Goal: Task Accomplishment & Management: Complete application form

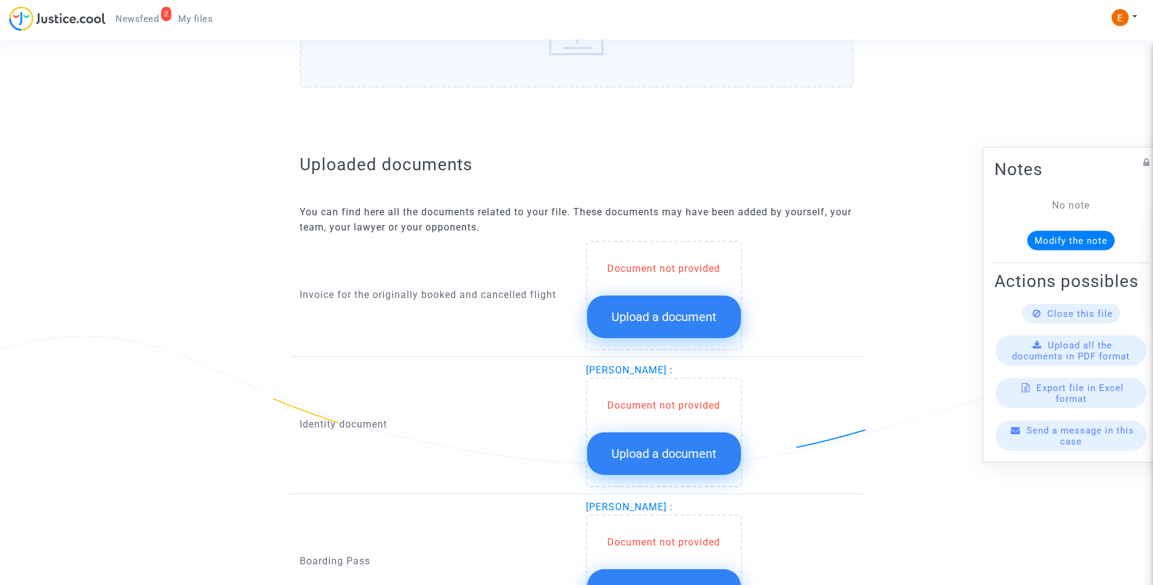
scroll to position [668, 0]
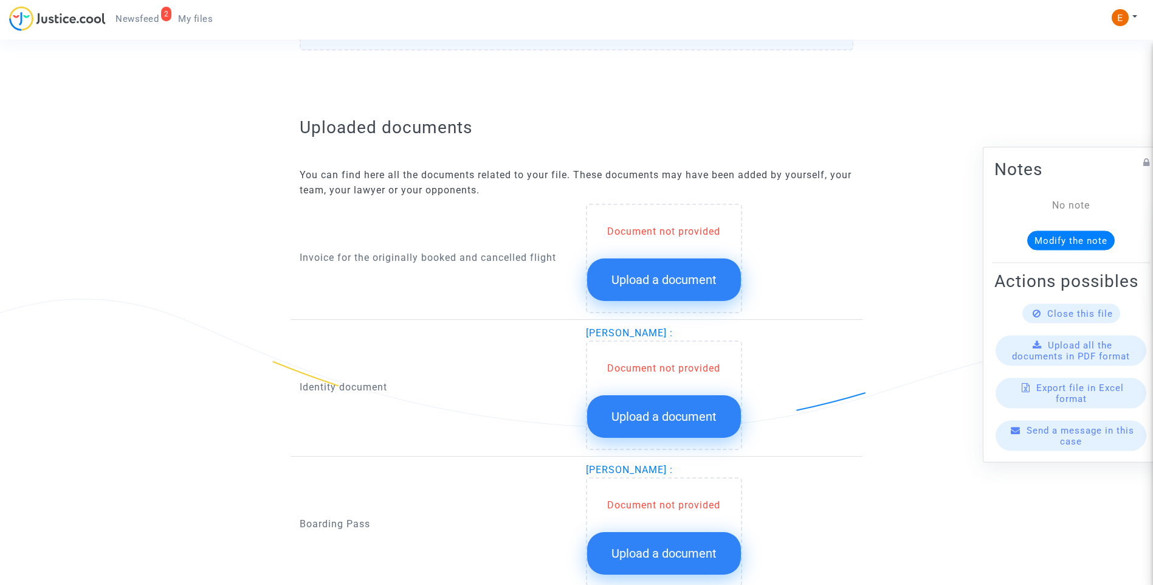
click at [686, 286] on span "Upload a document" at bounding box center [663, 279] width 105 height 15
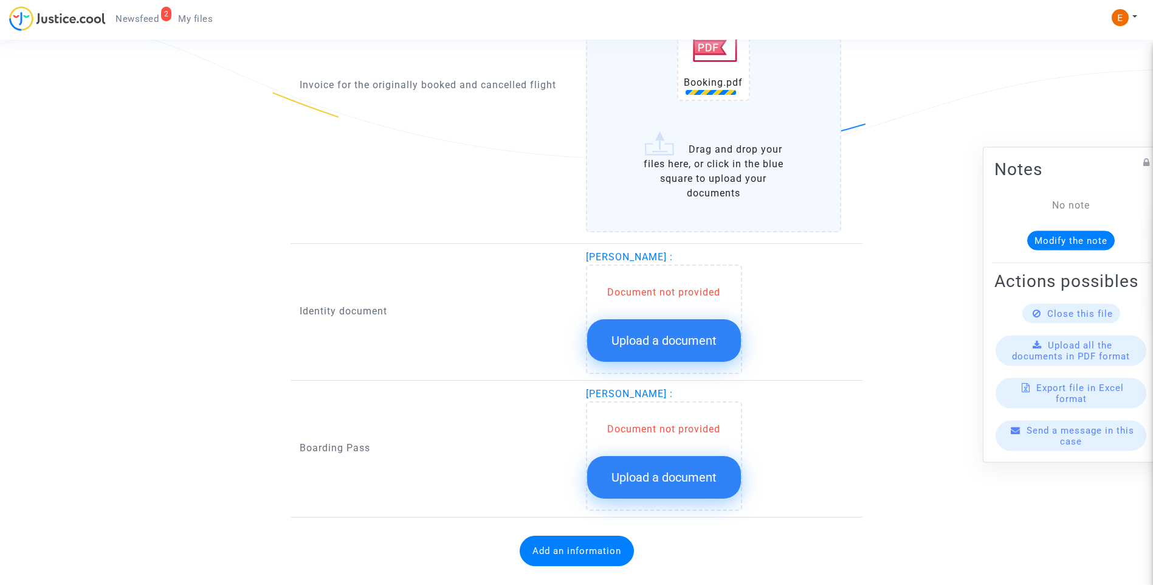
scroll to position [961, 0]
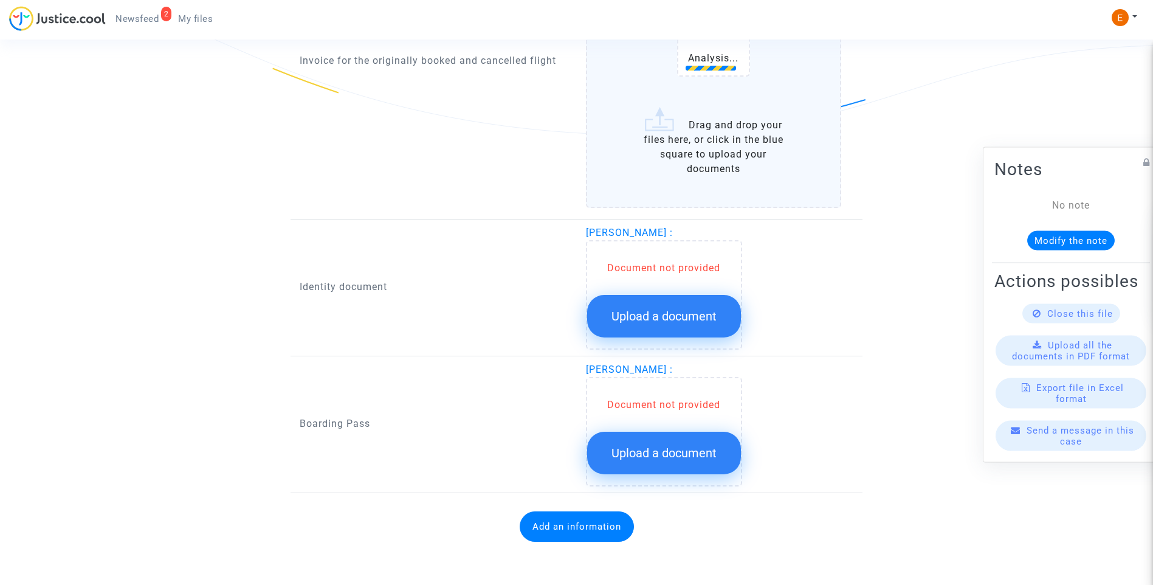
click at [666, 318] on span "Upload a document" at bounding box center [663, 316] width 105 height 15
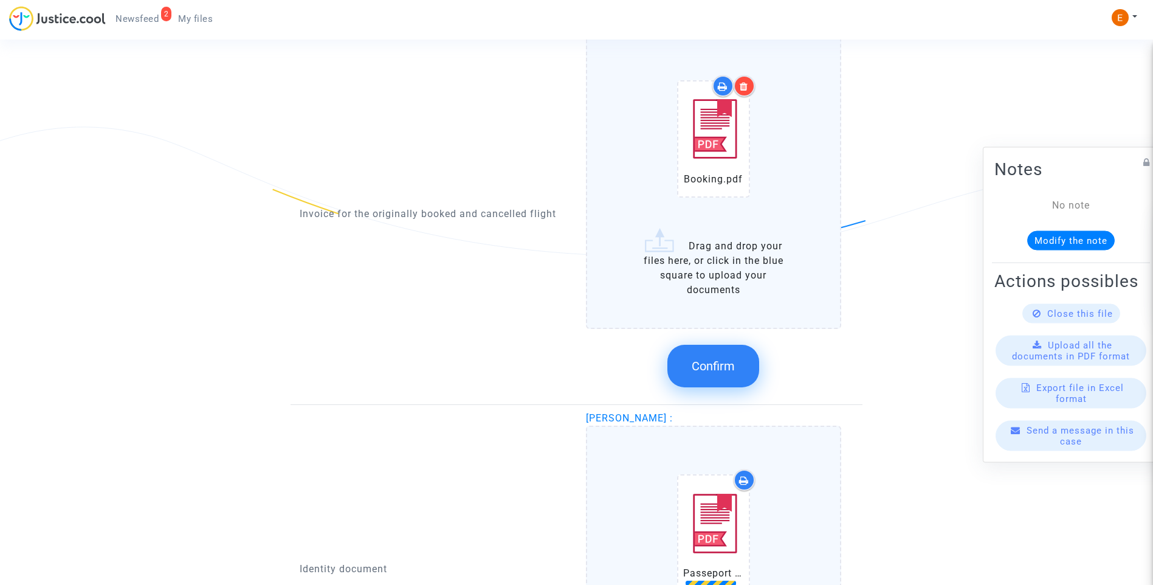
scroll to position [840, 0]
click at [749, 87] on div at bounding box center [744, 86] width 21 height 21
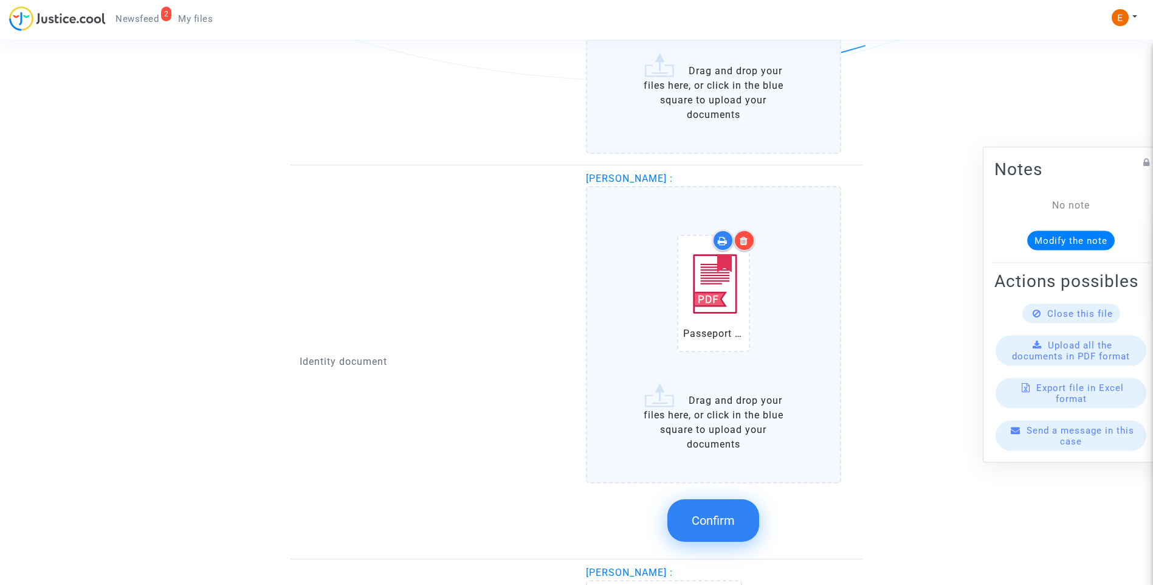
scroll to position [1022, 0]
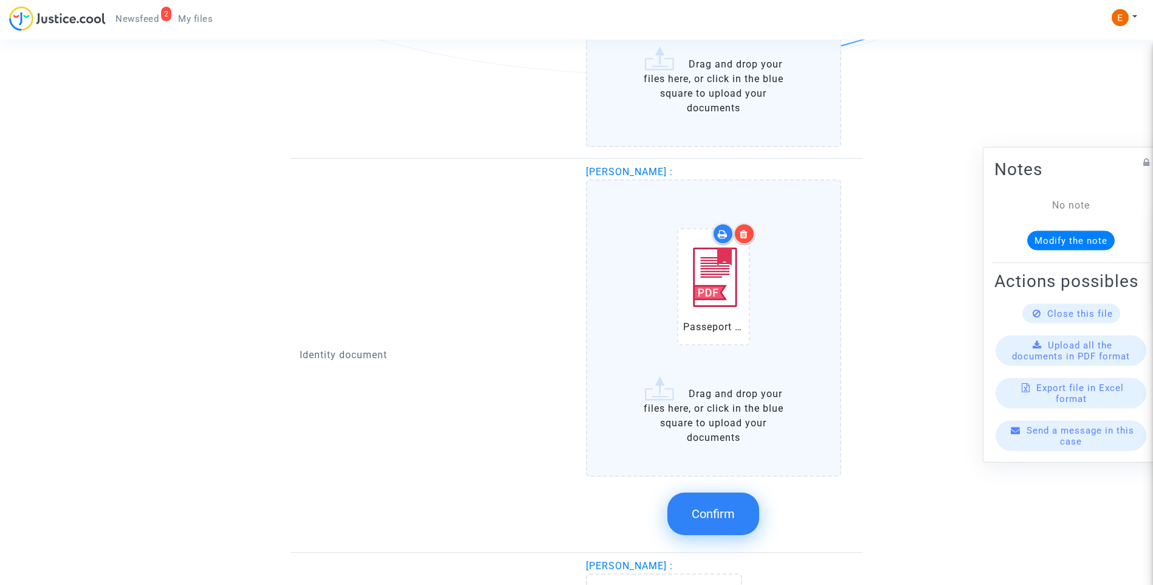
click at [738, 528] on button "Confirm" at bounding box center [713, 513] width 92 height 43
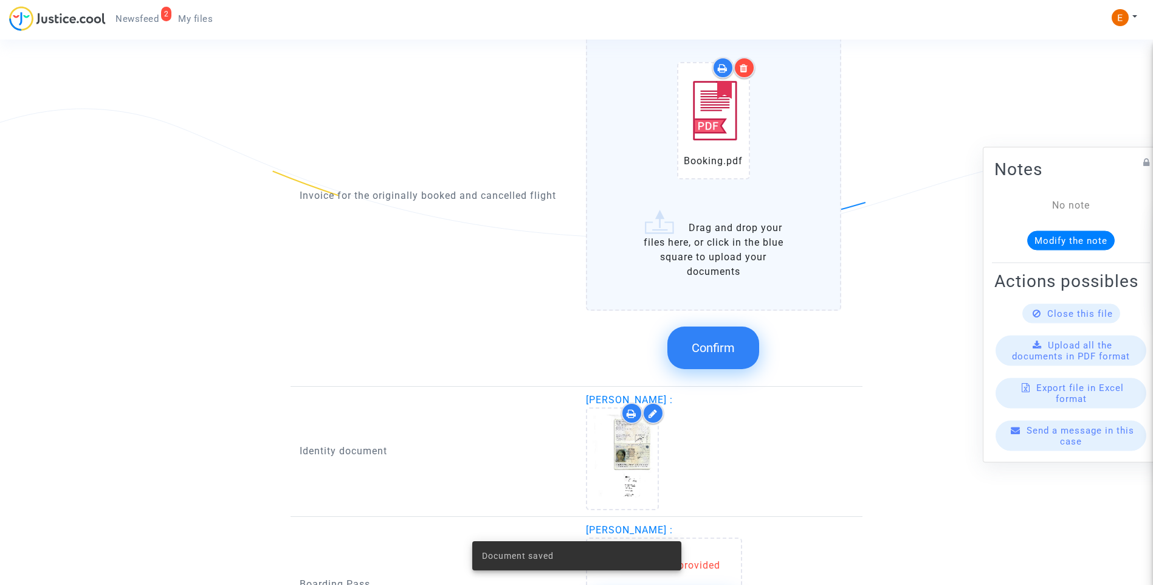
scroll to position [837, 0]
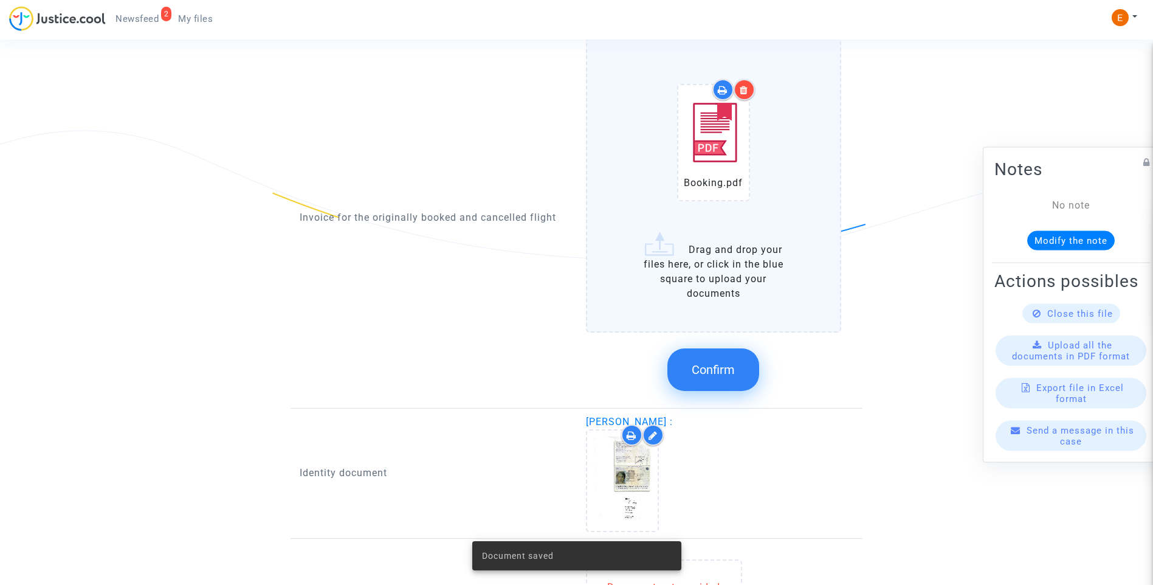
click at [746, 85] on icon at bounding box center [744, 90] width 9 height 10
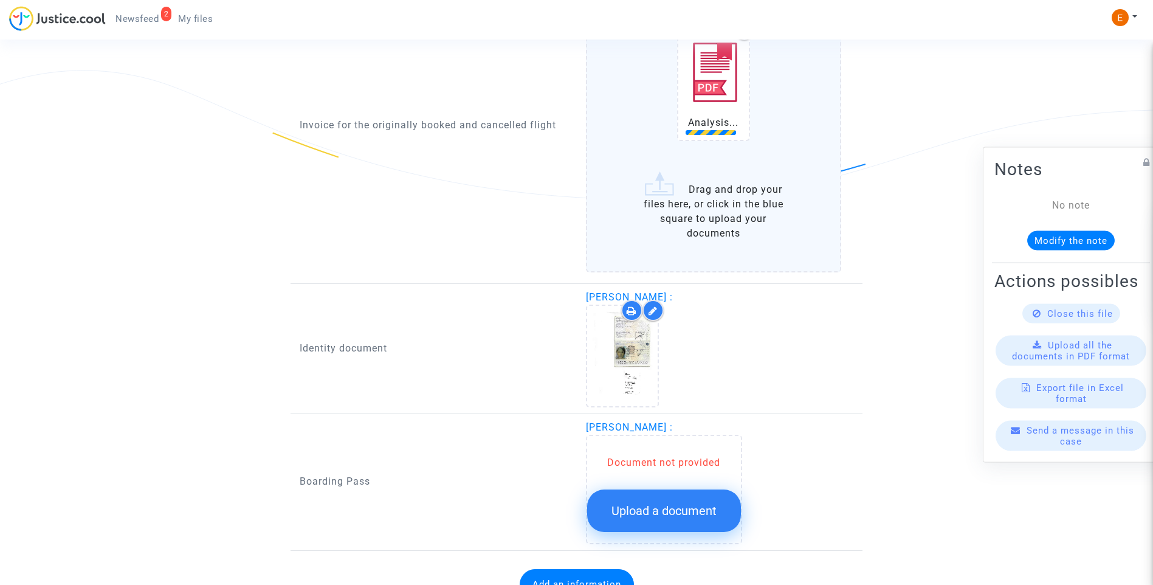
scroll to position [955, 0]
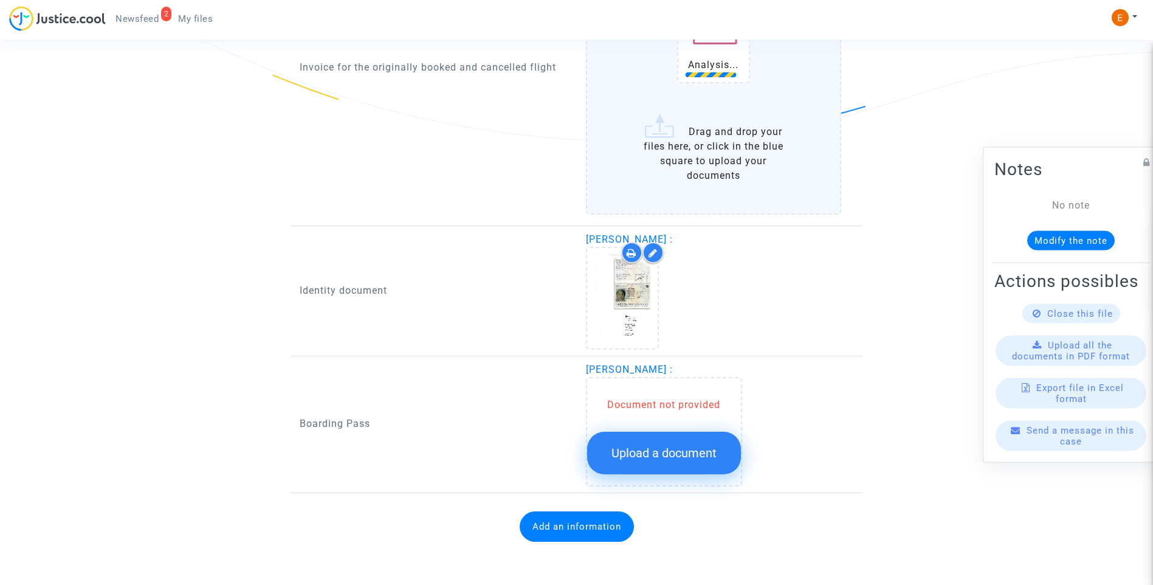
click at [675, 448] on span "Upload a document" at bounding box center [663, 452] width 105 height 15
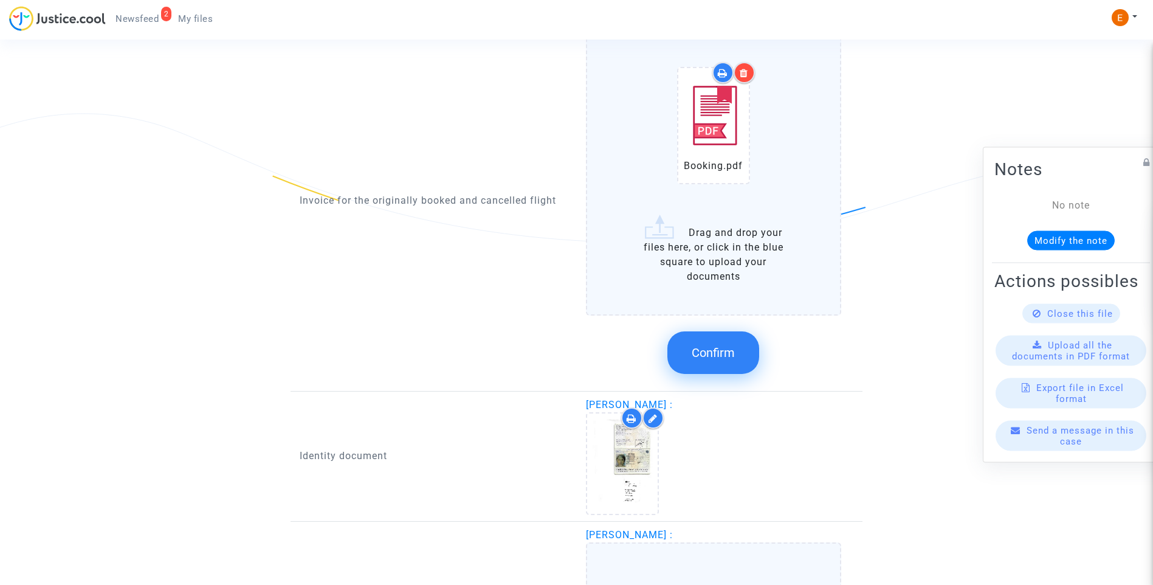
scroll to position [772, 0]
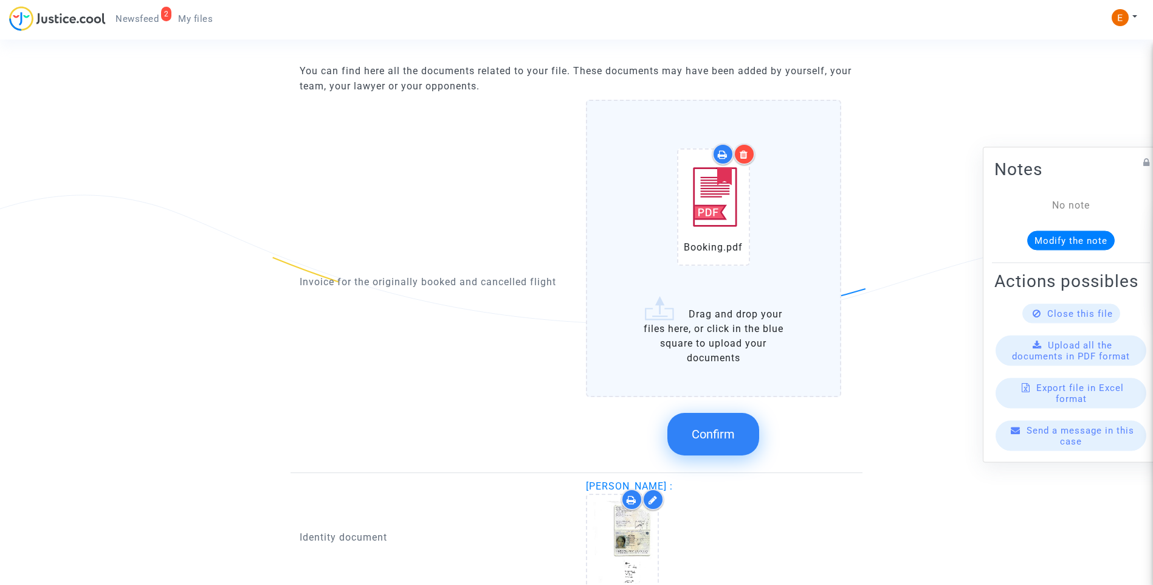
click at [712, 427] on span "Confirm" at bounding box center [713, 434] width 43 height 15
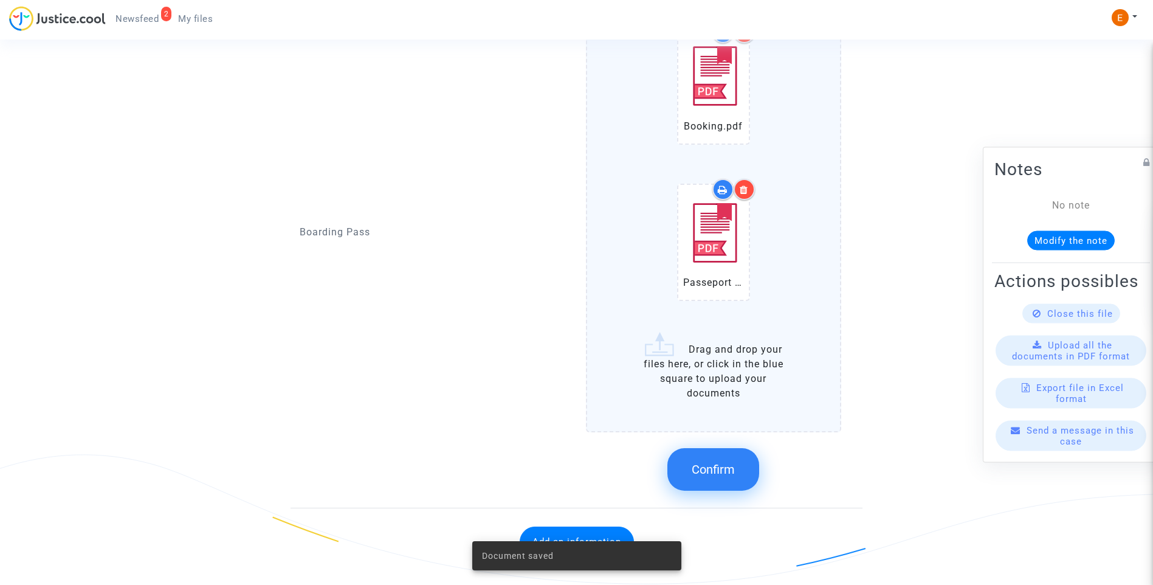
scroll to position [1169, 0]
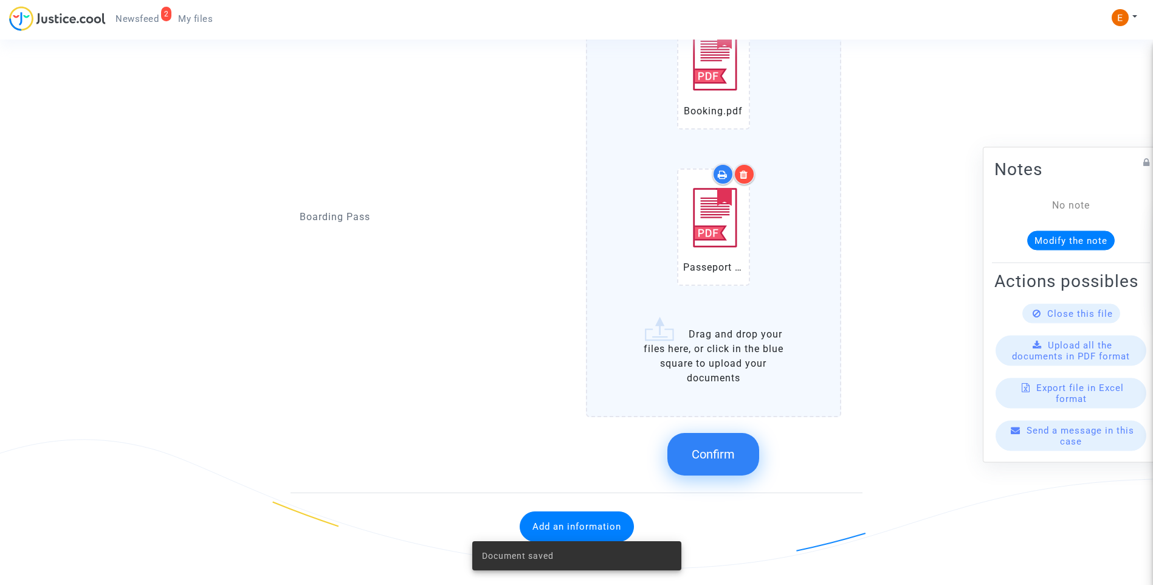
click at [738, 453] on button "Confirm" at bounding box center [713, 454] width 92 height 43
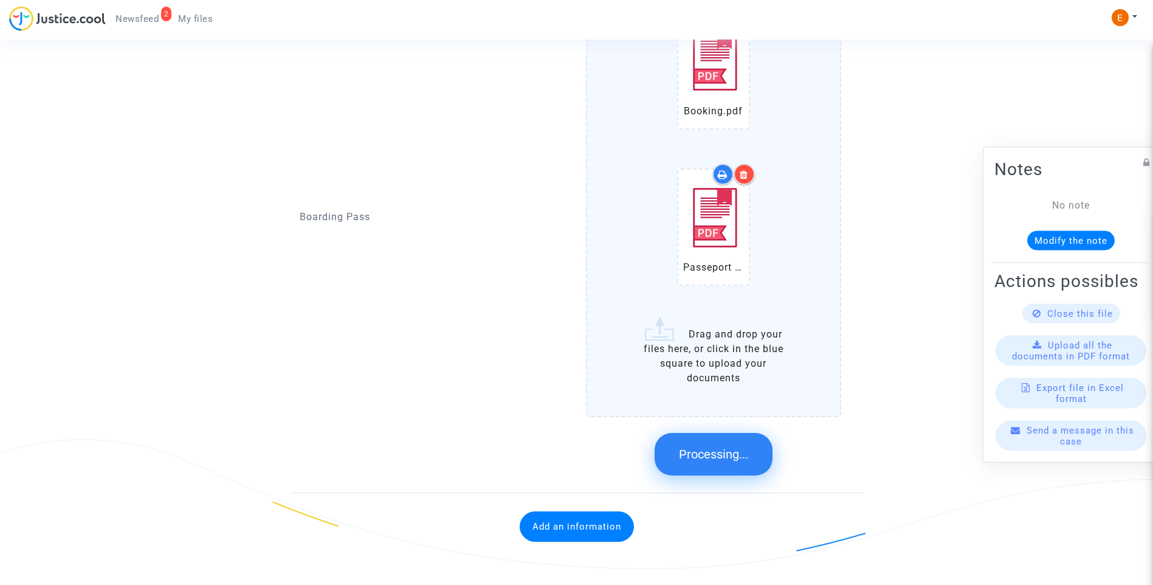
scroll to position [749, 0]
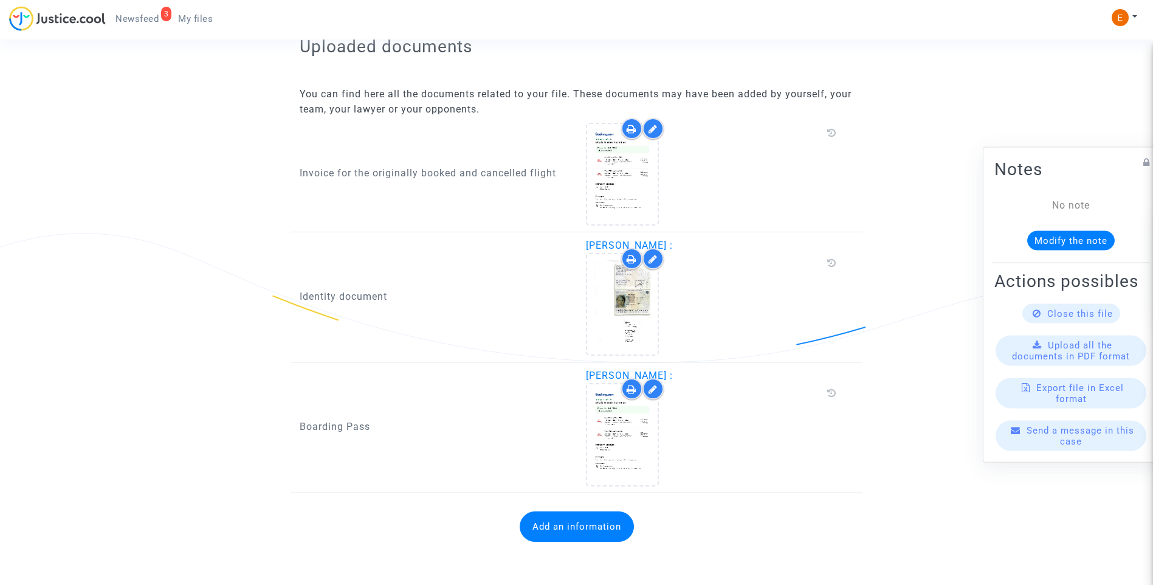
click at [583, 528] on button "Add an information" at bounding box center [577, 526] width 114 height 30
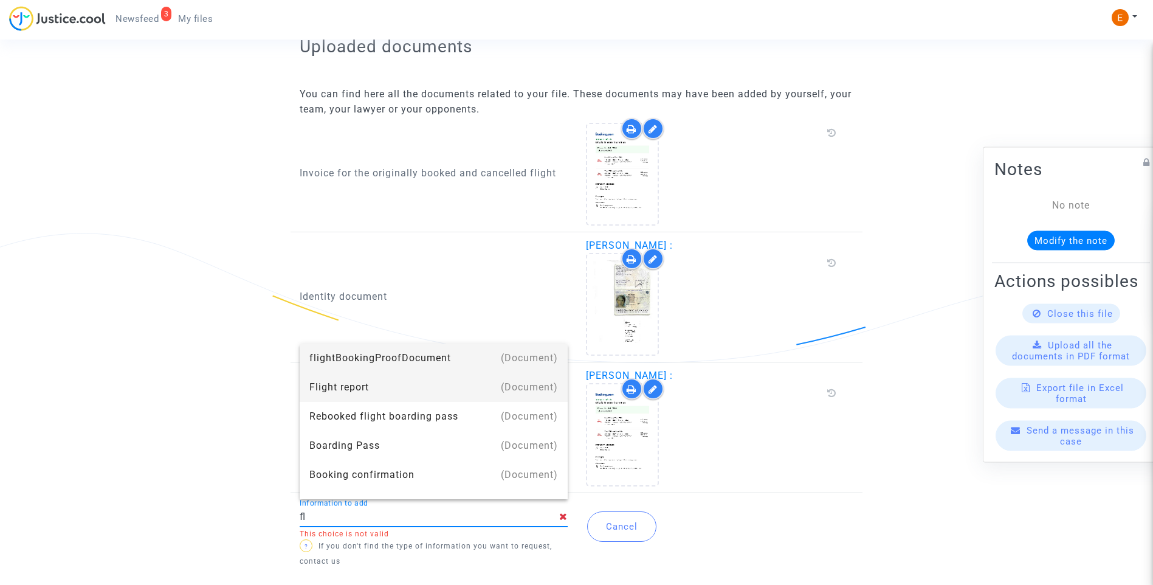
click at [357, 385] on div "Flight report" at bounding box center [433, 387] width 249 height 29
type input "Flight report"
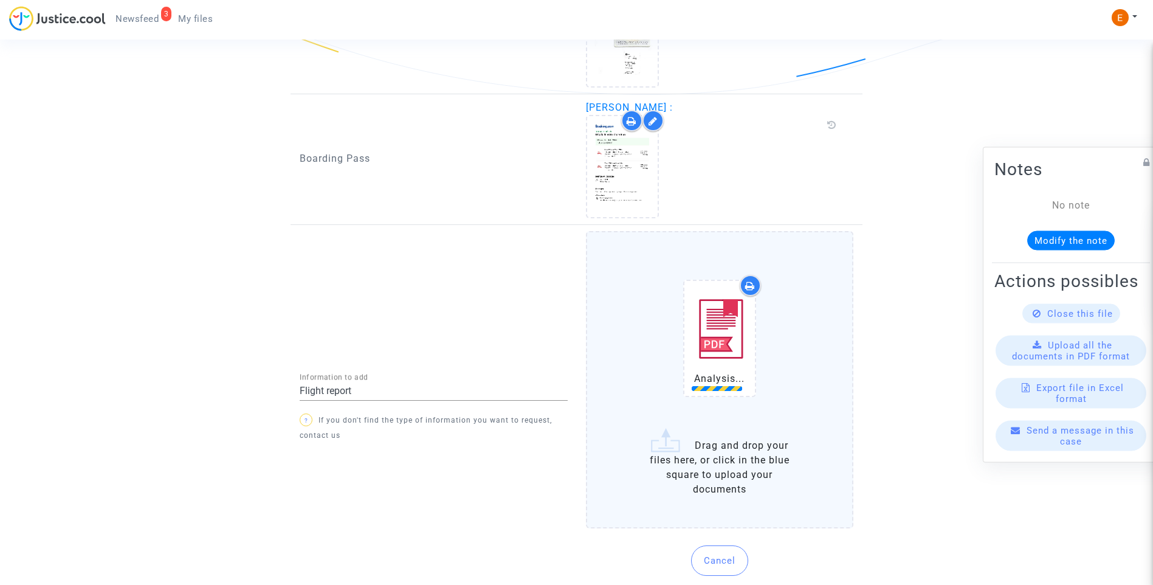
scroll to position [1020, 0]
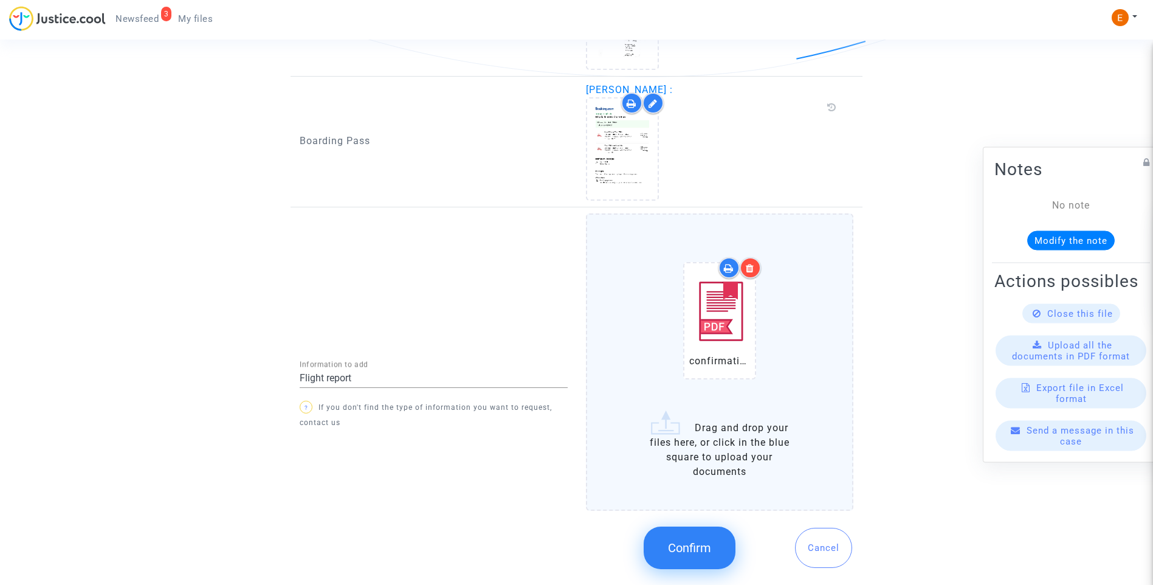
click at [714, 543] on button "Confirm" at bounding box center [690, 547] width 92 height 43
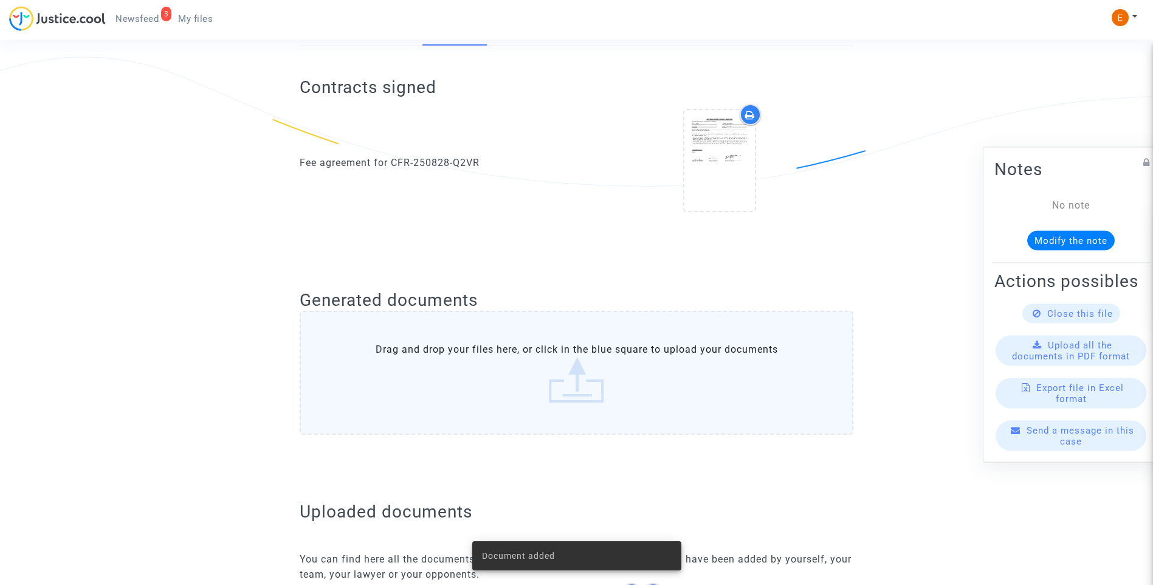
scroll to position [60, 0]
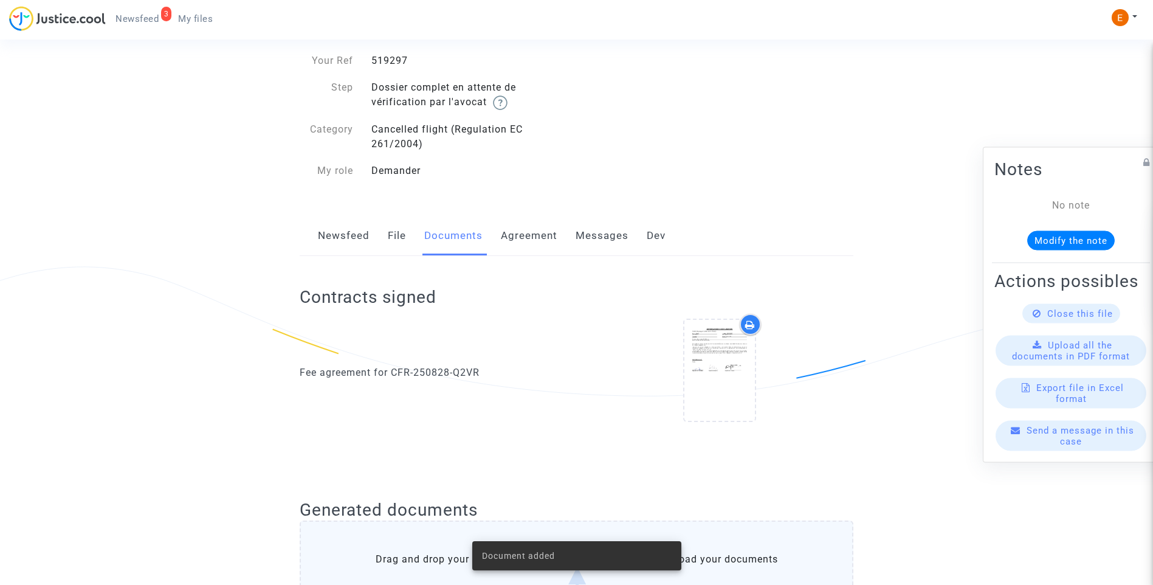
click at [152, 12] on link "3 Newsfeed" at bounding box center [137, 19] width 63 height 18
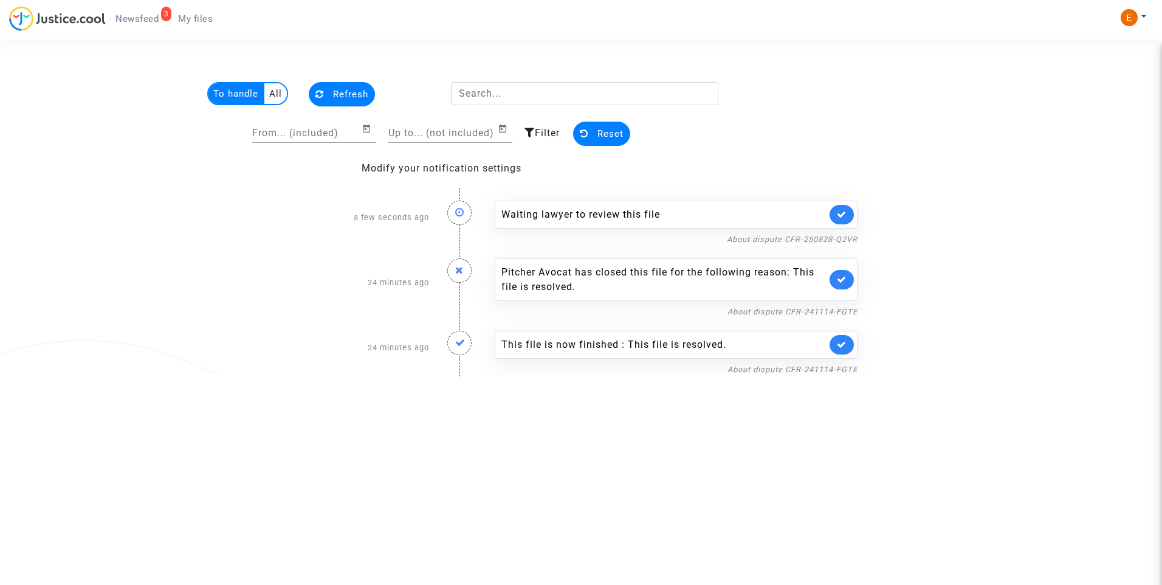
click at [844, 208] on link at bounding box center [842, 214] width 24 height 19
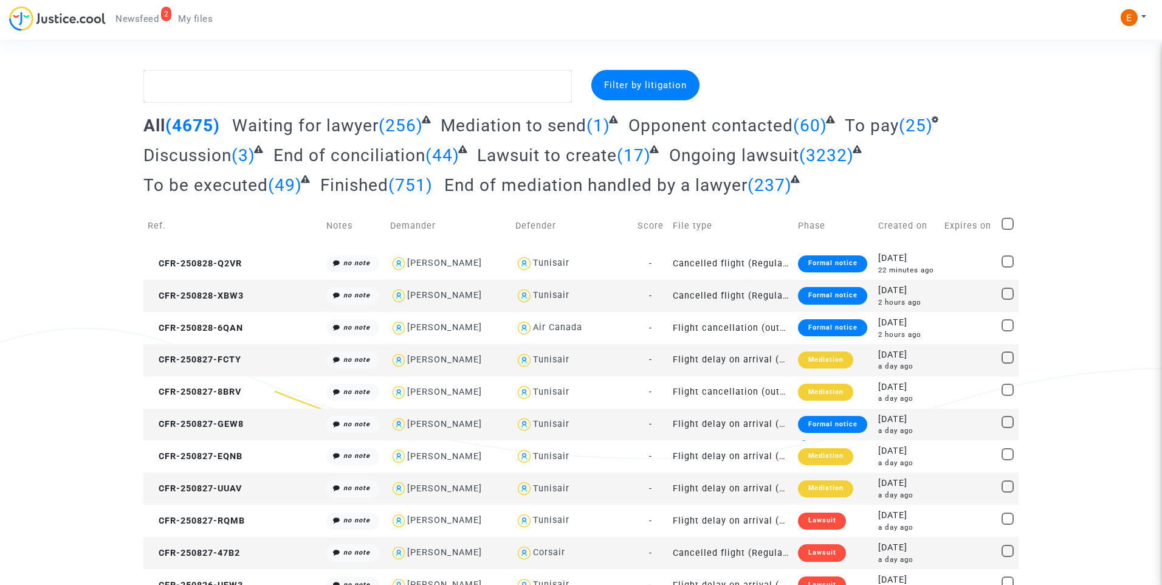
drag, startPoint x: 156, startPoint y: 19, endPoint x: 179, endPoint y: 27, distance: 24.4
click at [156, 19] on span "Newsfeed" at bounding box center [136, 18] width 43 height 11
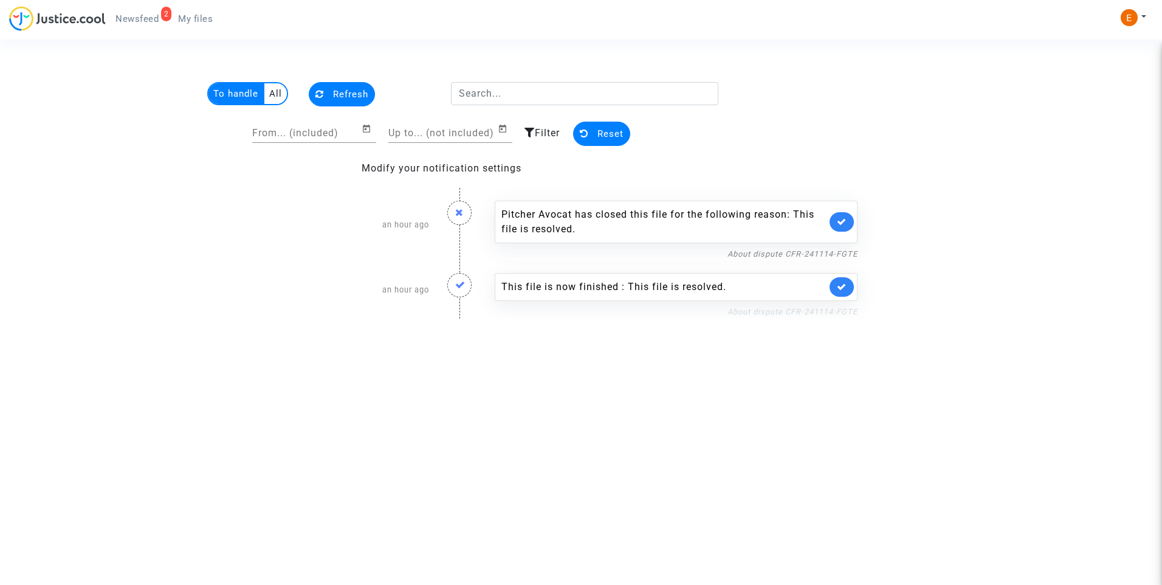
click at [839, 309] on link "About dispute CFR-241114-FGTE" at bounding box center [792, 311] width 130 height 9
click at [850, 287] on link at bounding box center [842, 286] width 24 height 19
click at [851, 221] on link at bounding box center [842, 221] width 24 height 19
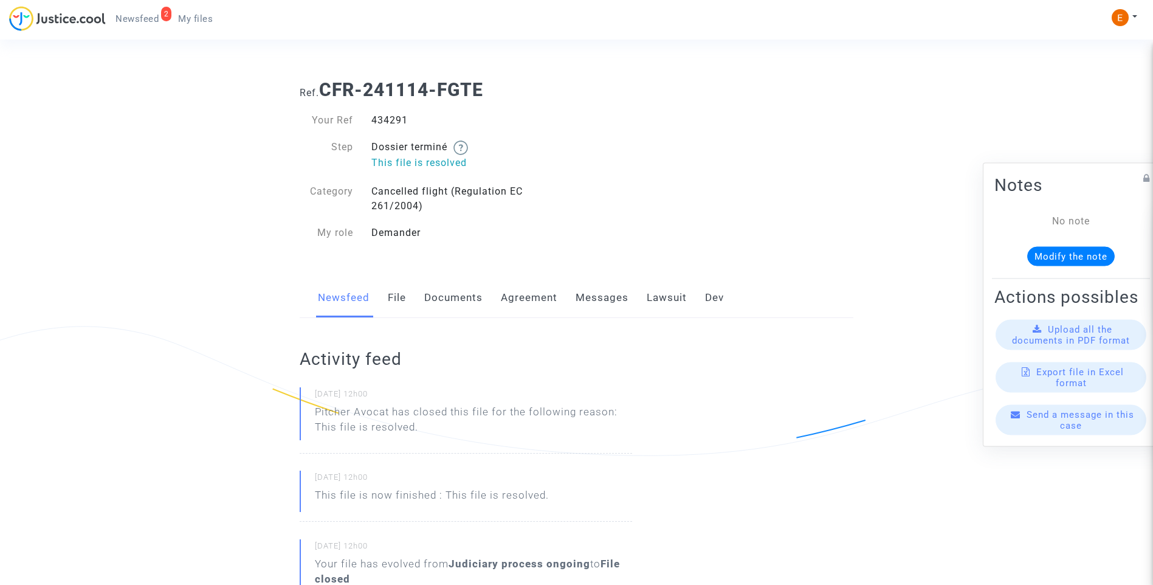
click at [386, 122] on div "434291" at bounding box center [469, 120] width 215 height 15
copy div "434291"
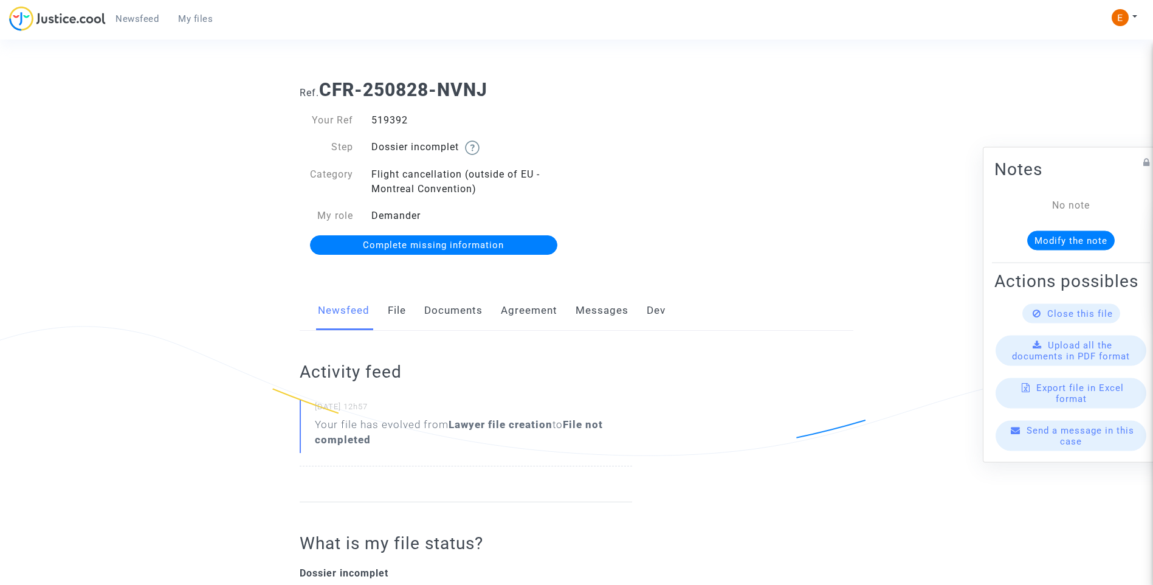
click at [457, 318] on link "Documents" at bounding box center [453, 310] width 58 height 40
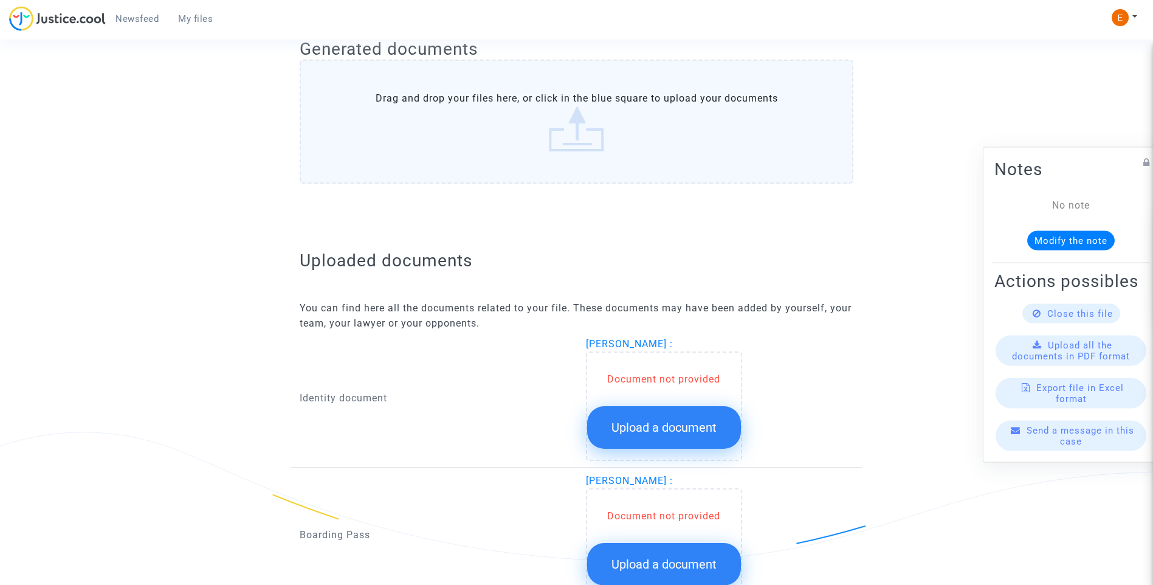
scroll to position [647, 0]
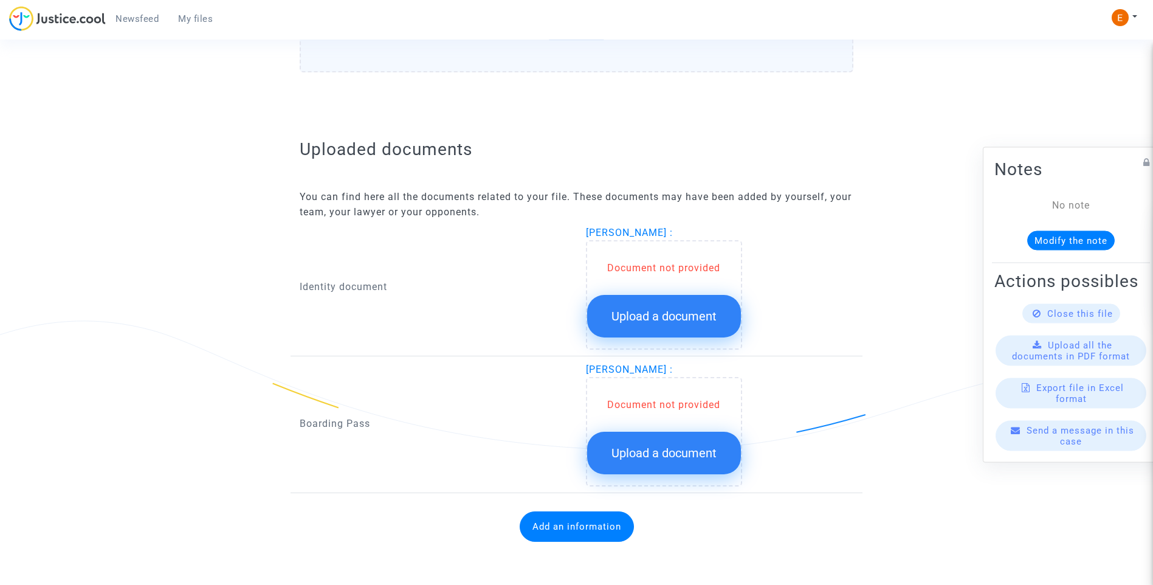
click at [657, 323] on button "Upload a document" at bounding box center [664, 316] width 154 height 43
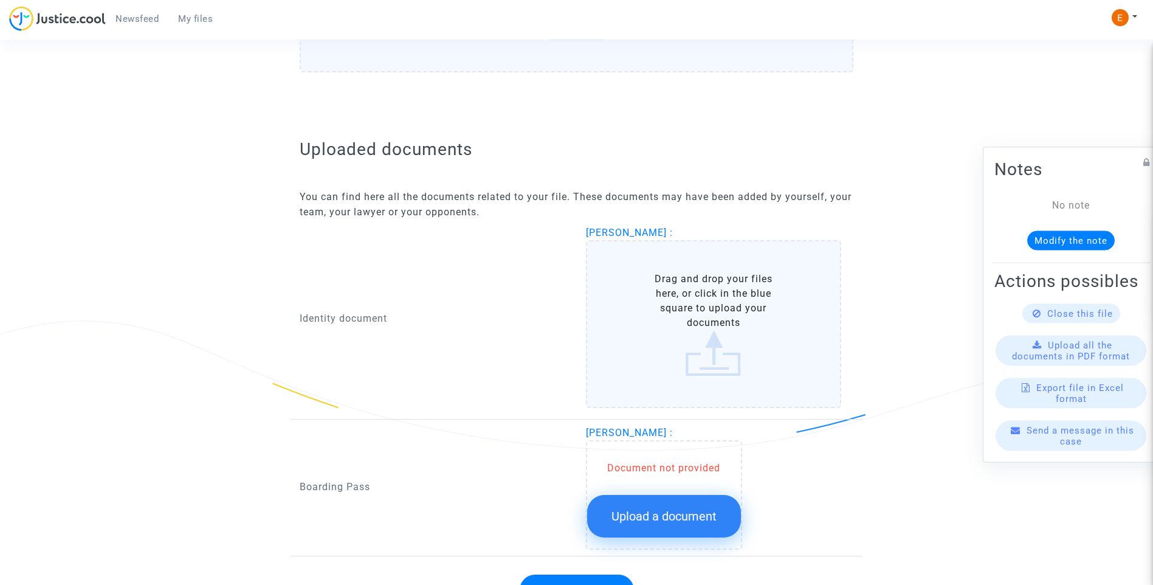
click at [668, 520] on span "Upload a document" at bounding box center [663, 516] width 105 height 15
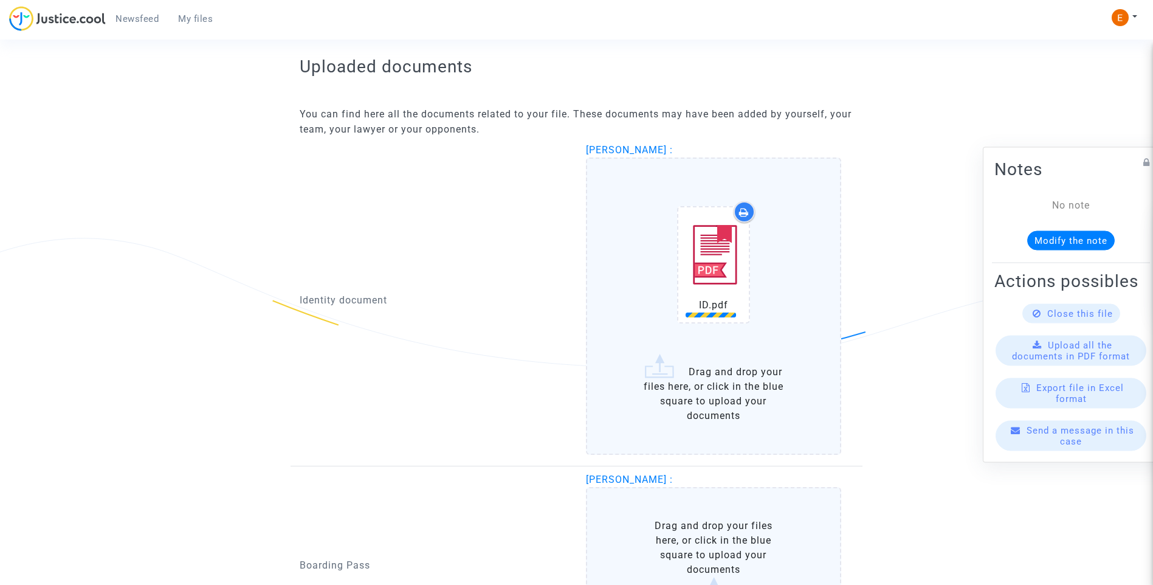
scroll to position [768, 0]
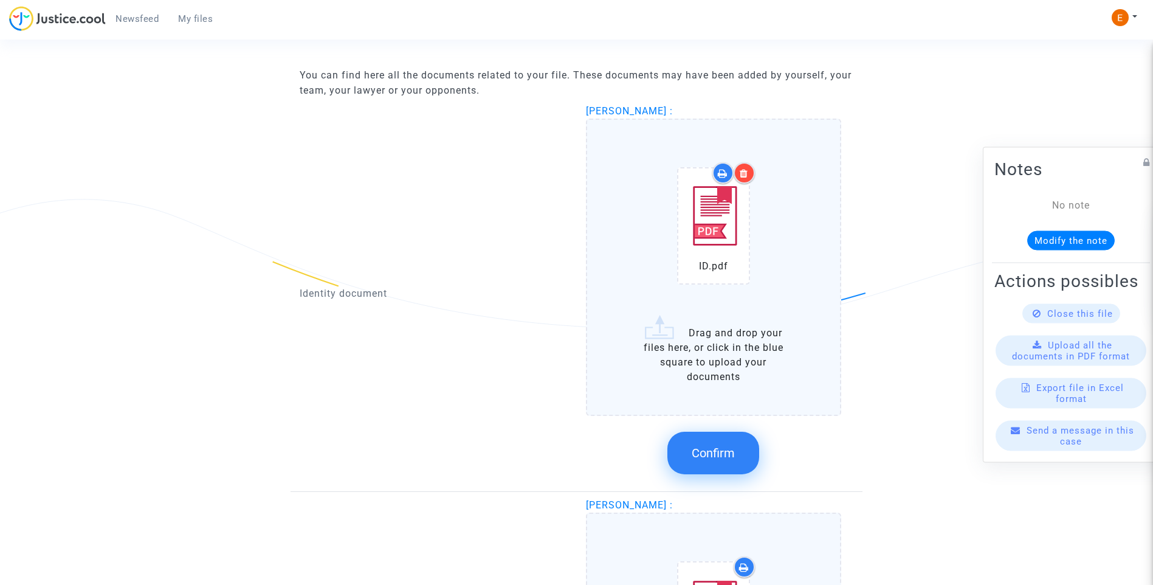
drag, startPoint x: 711, startPoint y: 455, endPoint x: 472, endPoint y: 349, distance: 261.4
click at [711, 454] on span "Confirm" at bounding box center [713, 452] width 43 height 15
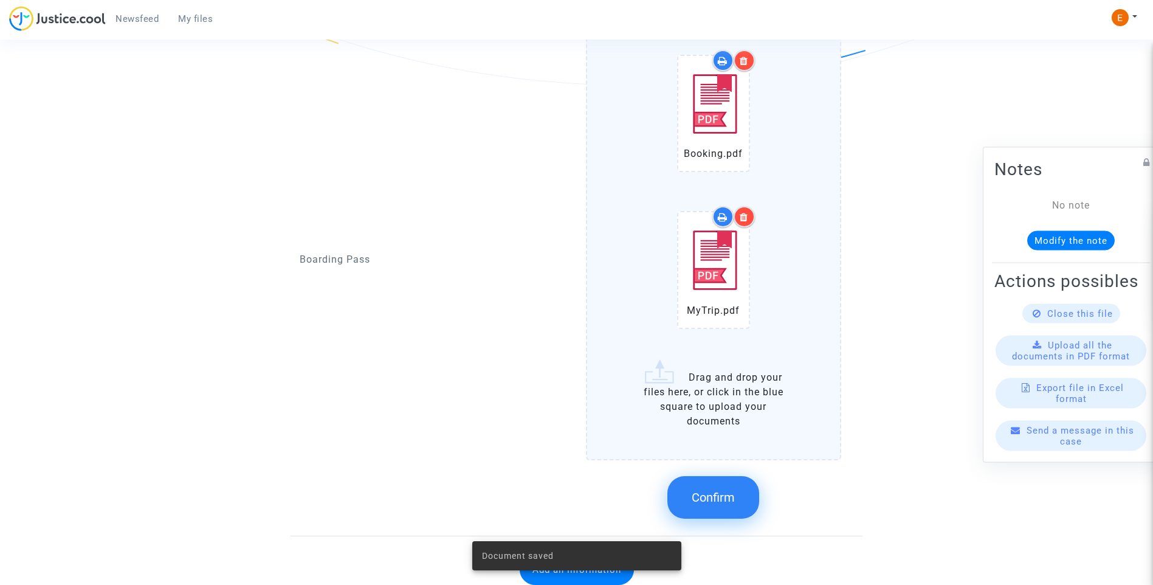
scroll to position [1011, 0]
click at [738, 506] on button "Confirm" at bounding box center [713, 496] width 92 height 43
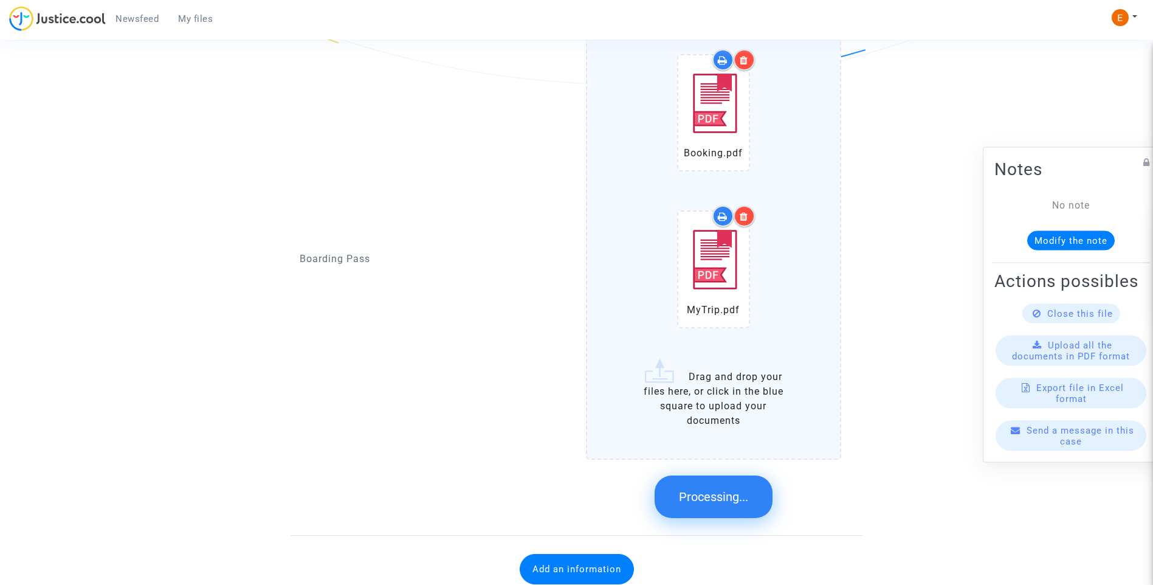
scroll to position [633, 0]
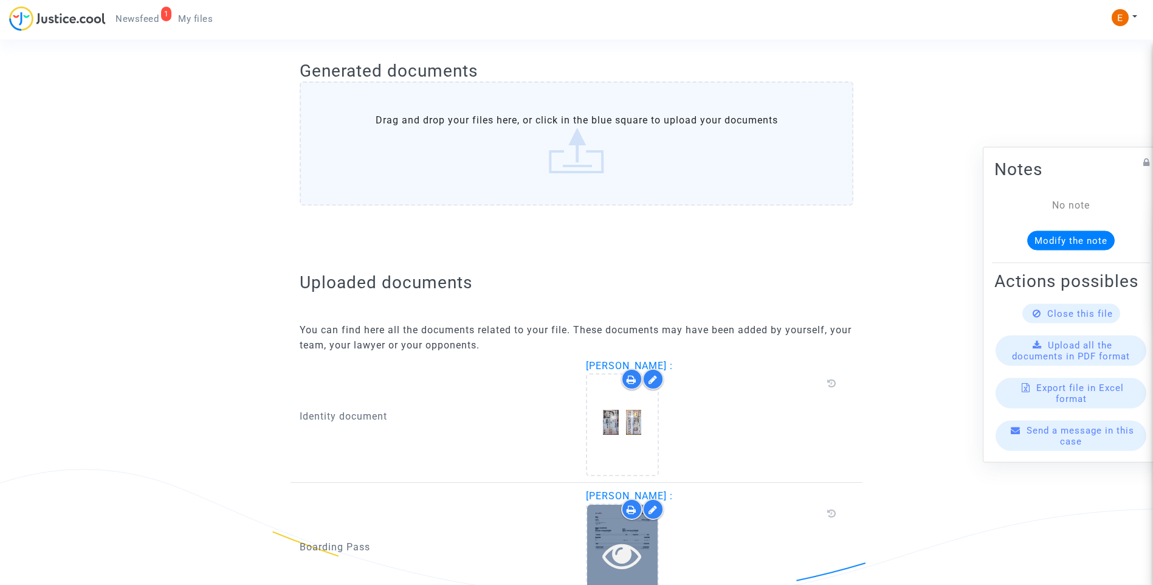
scroll to position [618, 0]
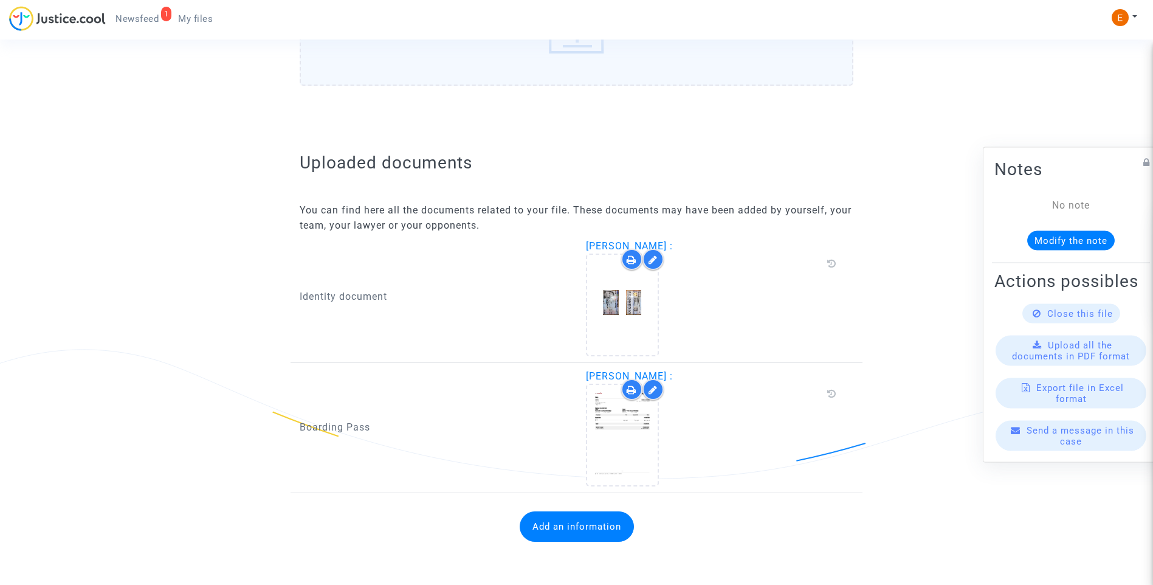
click at [593, 534] on button "Add an information" at bounding box center [577, 526] width 114 height 30
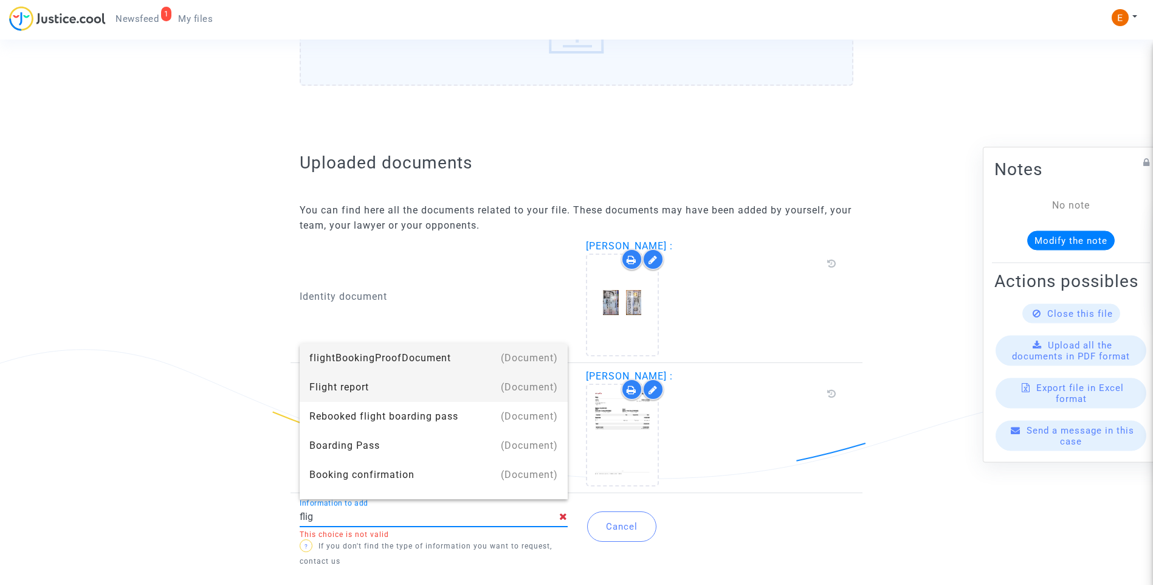
click at [399, 385] on div "Flight report" at bounding box center [433, 387] width 249 height 29
type input "Flight report"
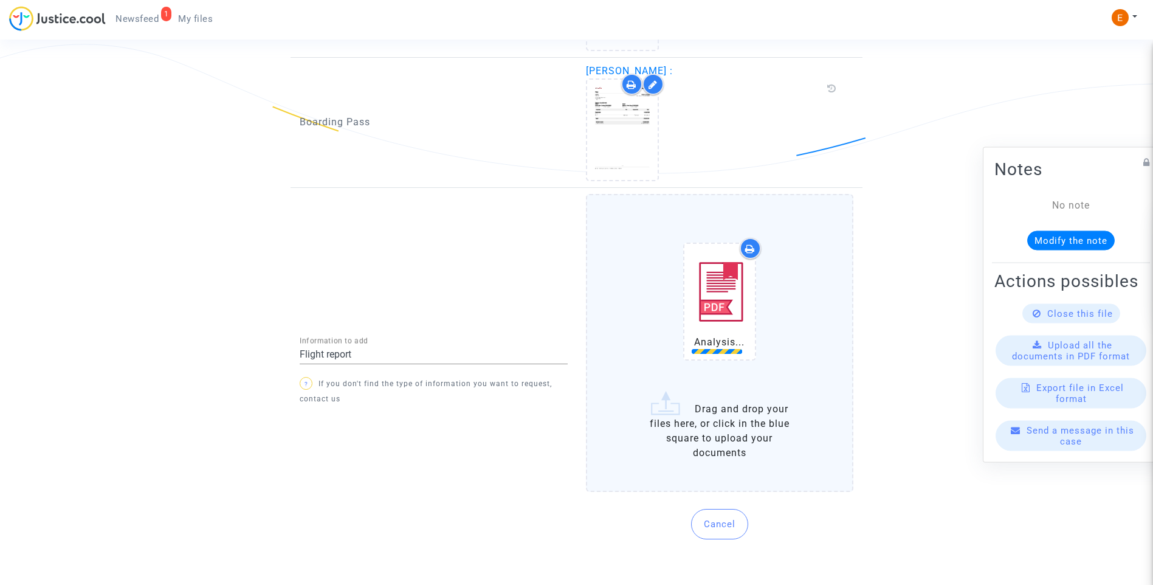
scroll to position [927, 0]
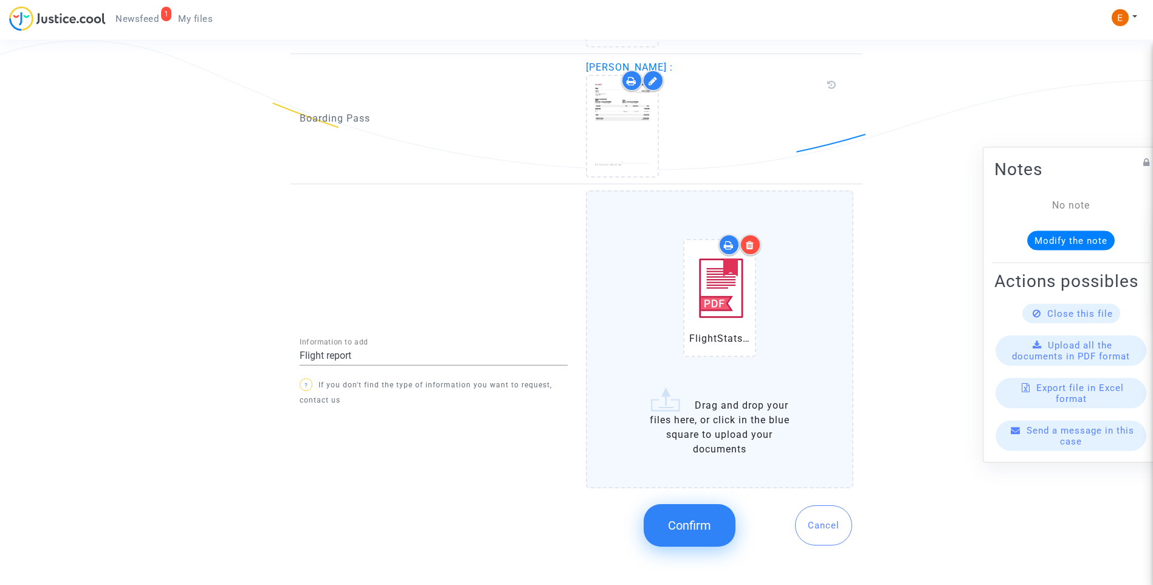
click at [710, 528] on span "Confirm" at bounding box center [689, 525] width 43 height 15
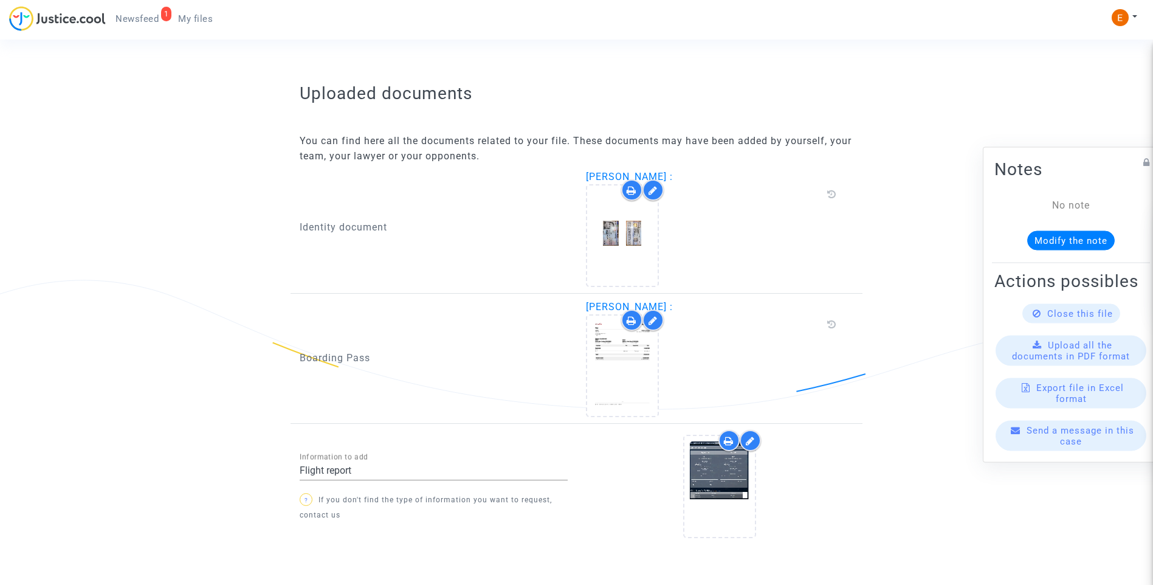
scroll to position [734, 0]
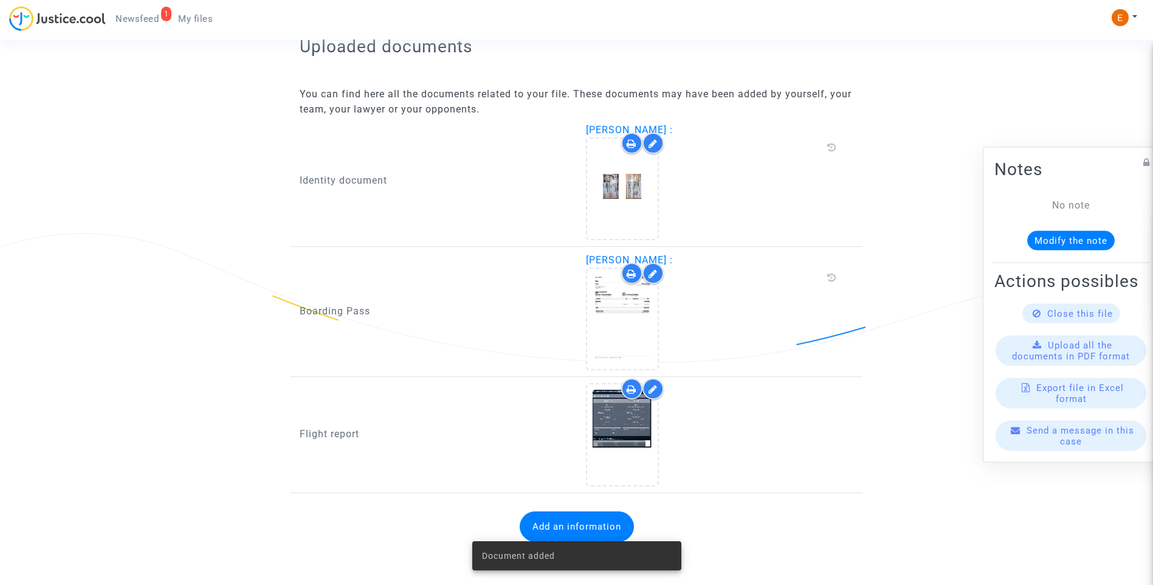
click at [153, 20] on span "Newsfeed" at bounding box center [136, 18] width 43 height 11
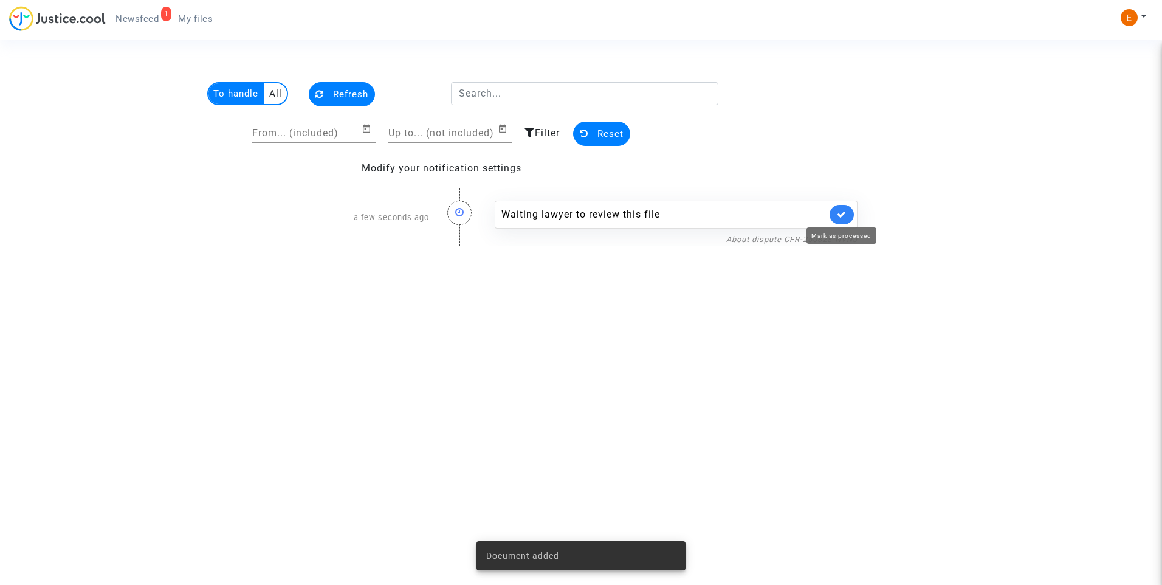
drag, startPoint x: 837, startPoint y: 215, endPoint x: 844, endPoint y: 74, distance: 141.2
click at [837, 214] on icon at bounding box center [842, 214] width 10 height 9
